Goal: Check status: Check status

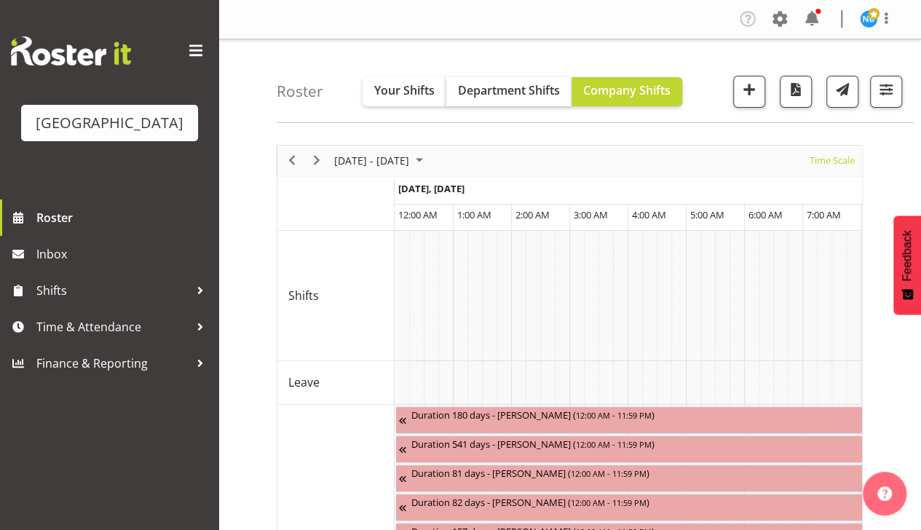
scroll to position [0, 1397]
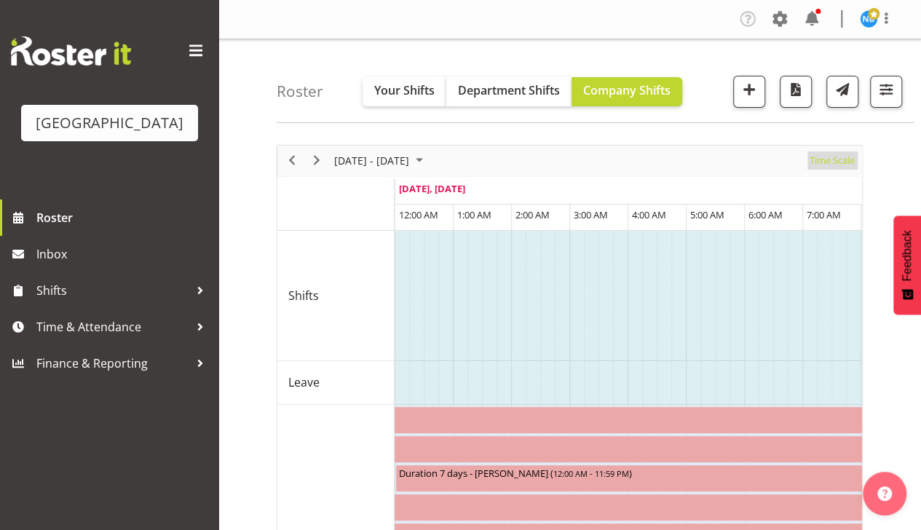
click at [838, 163] on span "Time Scale" at bounding box center [832, 160] width 48 height 18
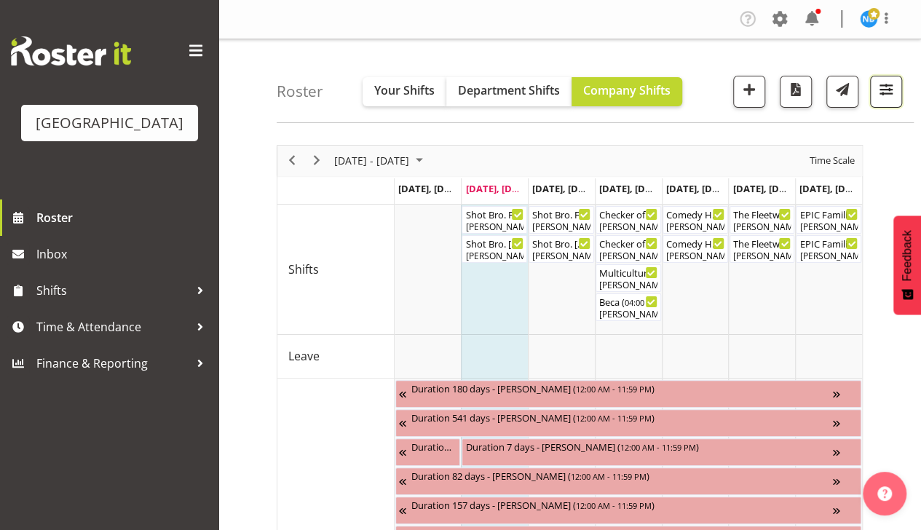
click at [881, 100] on button "button" at bounding box center [886, 92] width 32 height 32
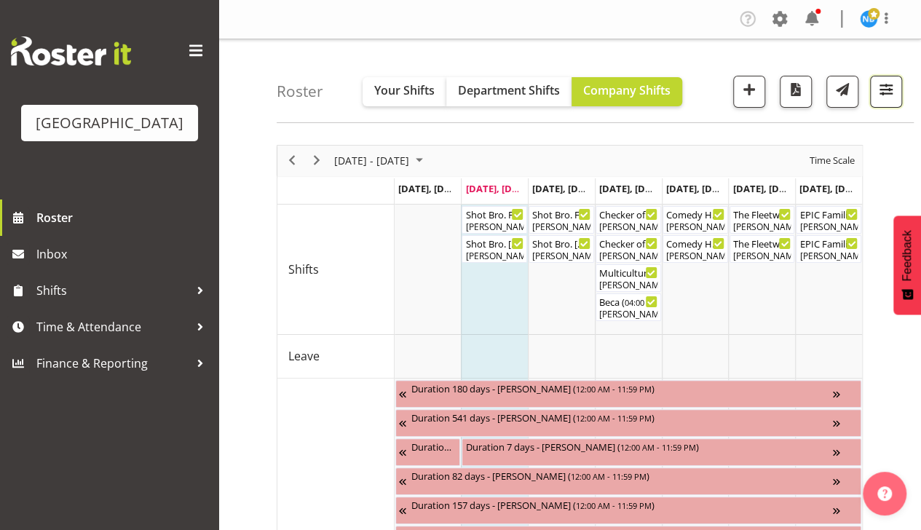
click at [885, 89] on span "button" at bounding box center [885, 89] width 19 height 19
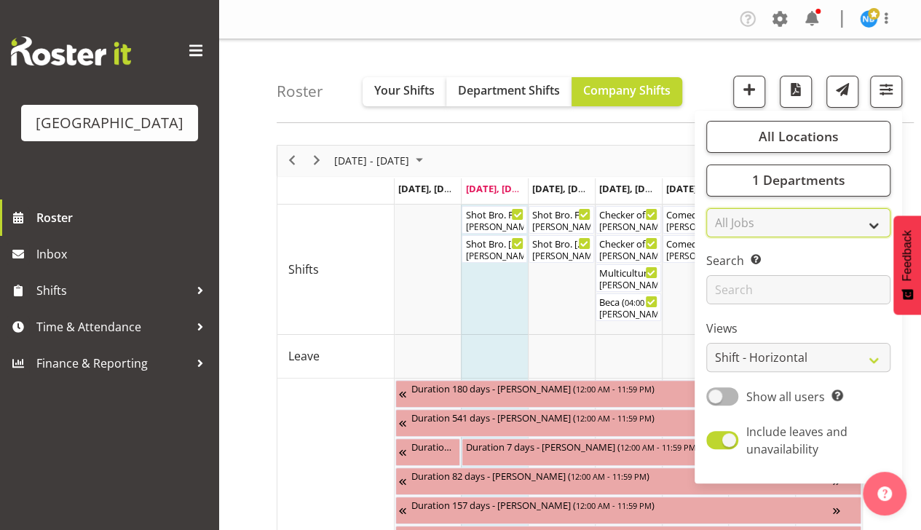
click at [850, 221] on select "All Jobs All Jobs" at bounding box center [798, 222] width 184 height 29
click at [726, 434] on span at bounding box center [722, 440] width 32 height 18
click at [715, 435] on input "Include leaves and unavailability" at bounding box center [710, 439] width 9 height 9
checkbox input "false"
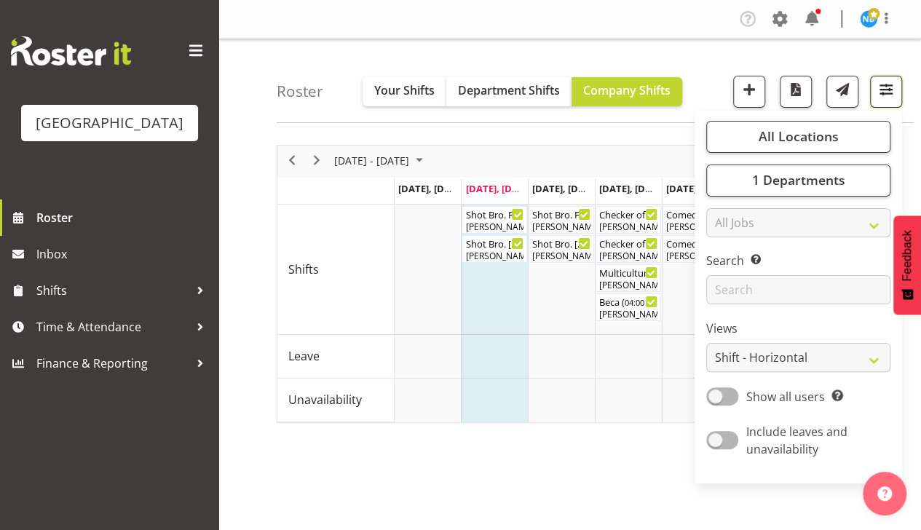
click at [897, 89] on button "button" at bounding box center [886, 92] width 32 height 32
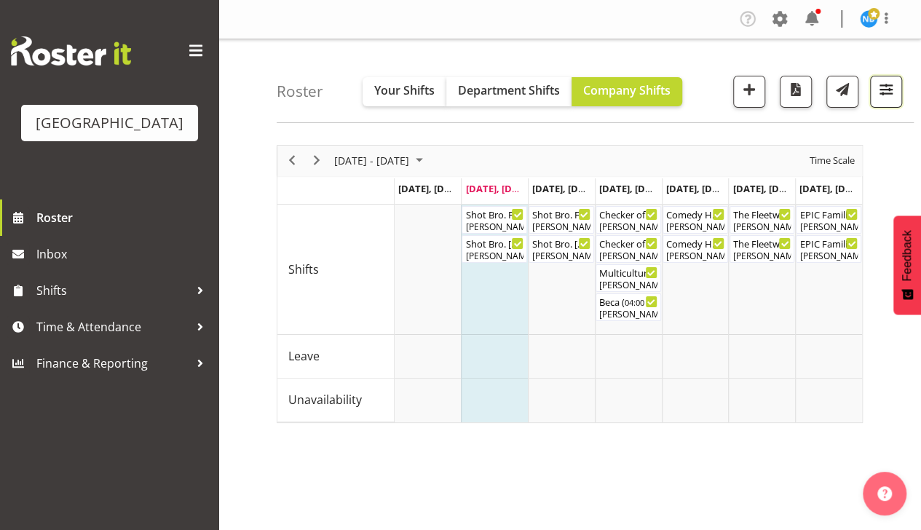
click at [893, 86] on span "button" at bounding box center [885, 89] width 19 height 19
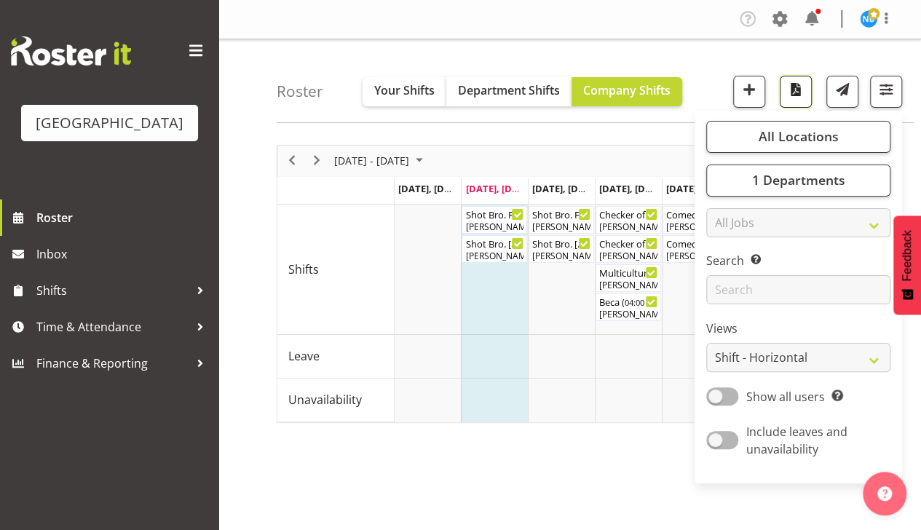
click at [795, 98] on span "button" at bounding box center [795, 89] width 19 height 19
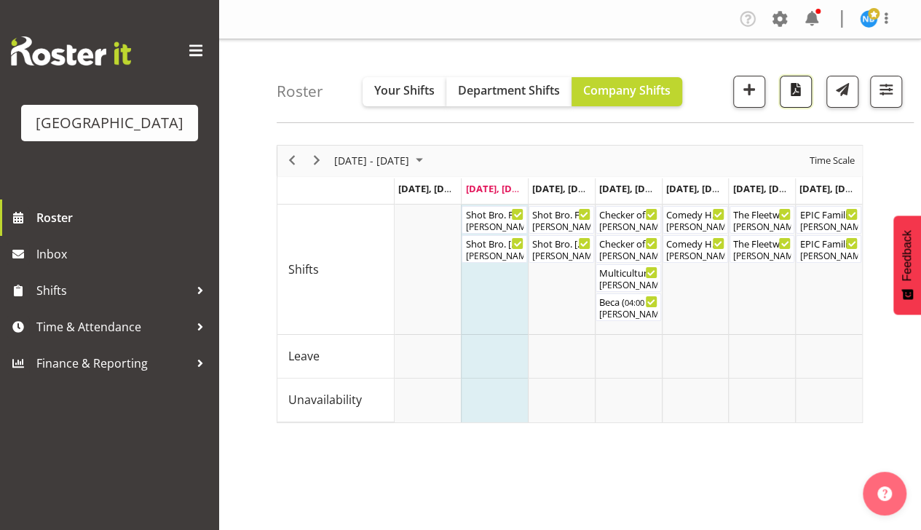
click at [797, 88] on span "button" at bounding box center [795, 89] width 19 height 19
click at [332, 122] on div "Roster Your Shifts Department Shifts Company Shifts All Locations [GEOGRAPHIC_D…" at bounding box center [569, 377] width 702 height 677
click at [320, 154] on span "Next" at bounding box center [316, 160] width 17 height 18
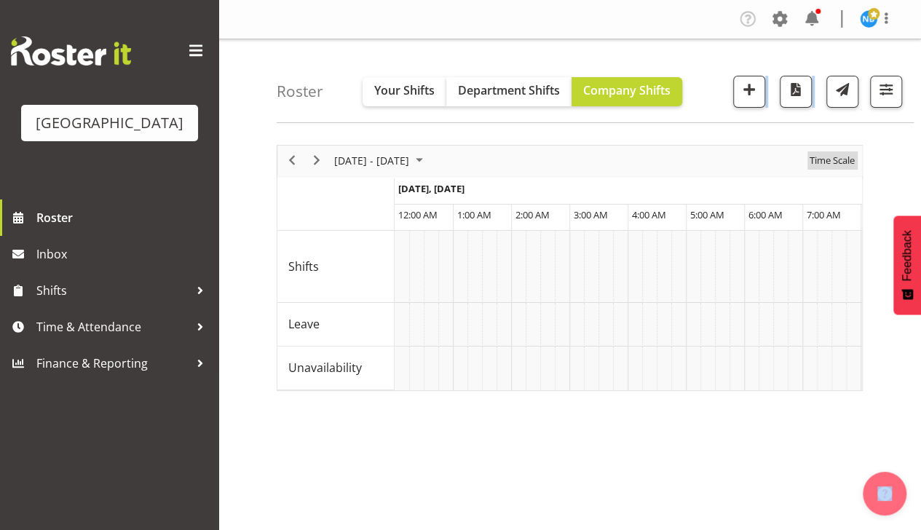
click at [848, 159] on span "Time Scale" at bounding box center [832, 160] width 48 height 18
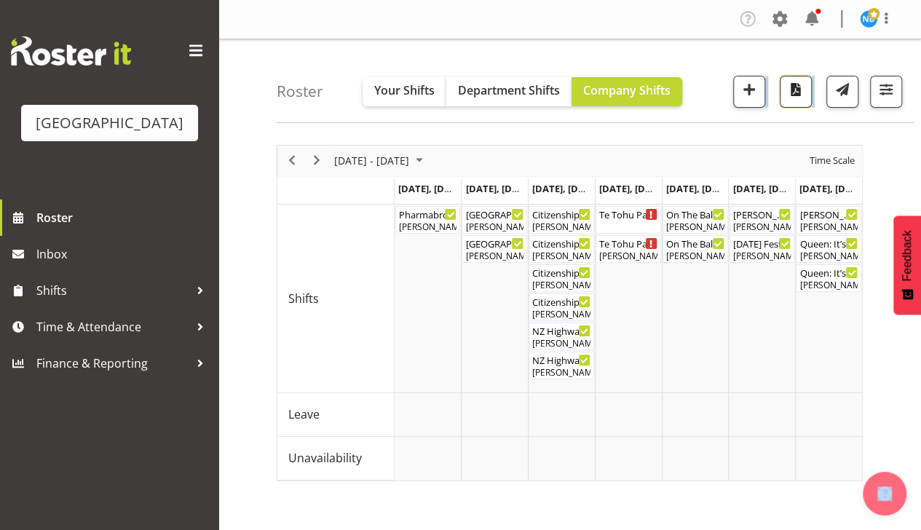
click at [796, 89] on span "button" at bounding box center [795, 89] width 19 height 19
click at [823, 157] on span "Time Scale" at bounding box center [832, 160] width 48 height 18
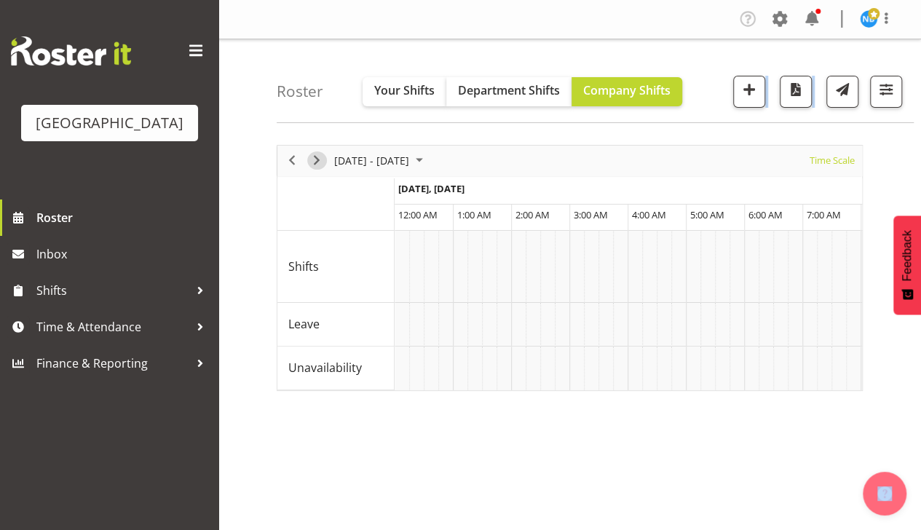
click at [314, 159] on span "Next" at bounding box center [316, 160] width 17 height 18
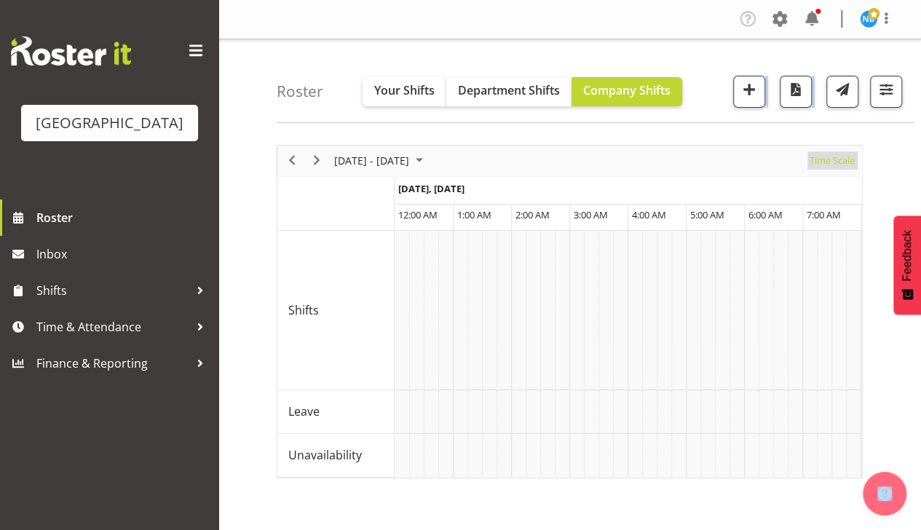
click at [833, 164] on span "Time Scale" at bounding box center [832, 160] width 48 height 18
